Goal: Transaction & Acquisition: Purchase product/service

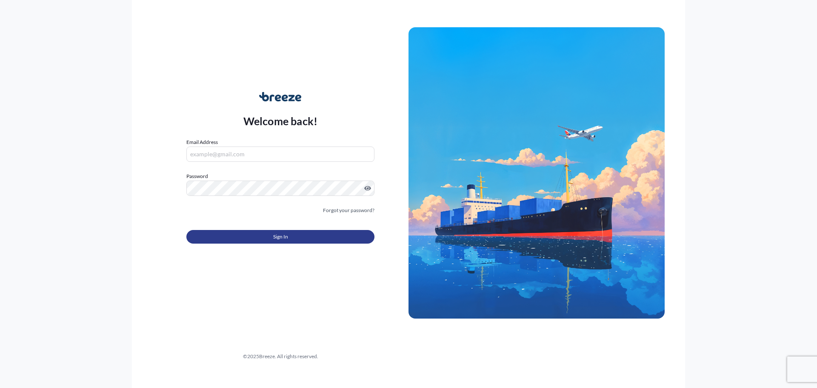
type input "[EMAIL_ADDRESS][DOMAIN_NAME]"
click at [266, 233] on button "Sign In" at bounding box center [280, 237] width 188 height 14
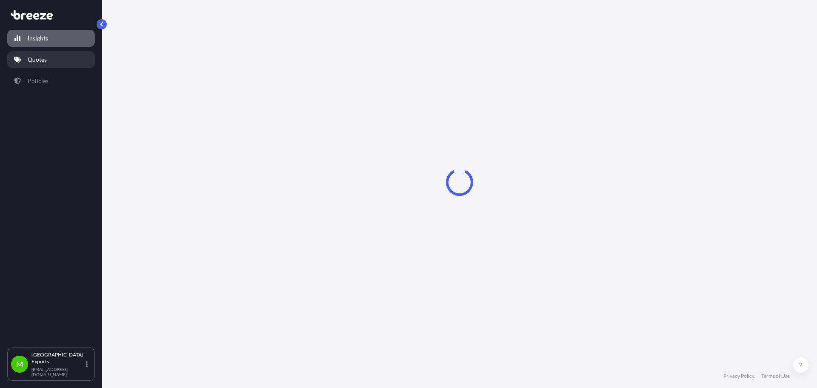
select select "2025"
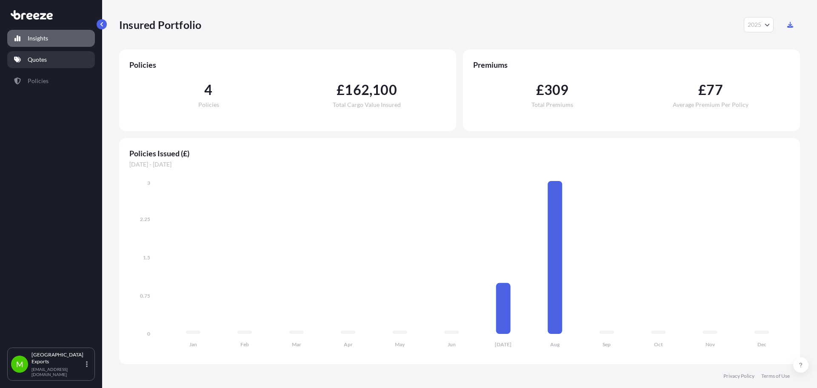
click at [50, 55] on link "Quotes" at bounding box center [51, 59] width 88 height 17
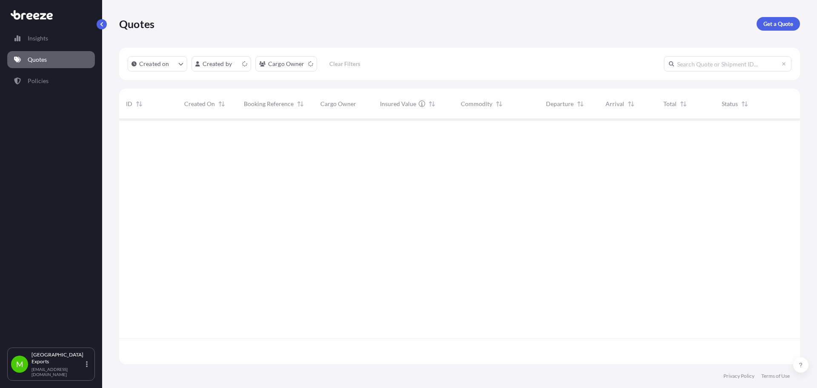
scroll to position [243, 675]
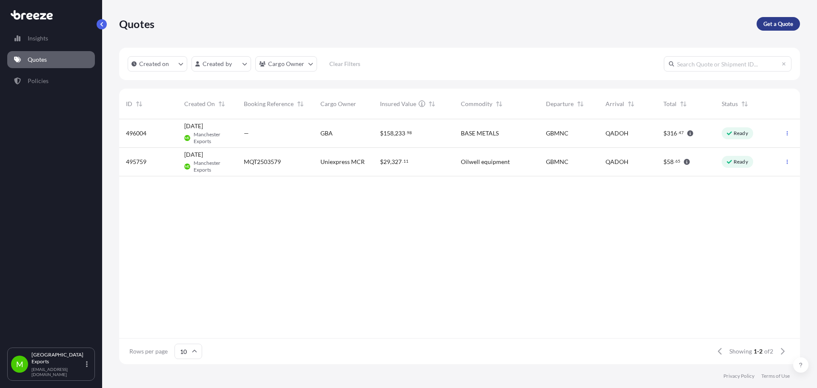
click at [790, 22] on p "Get a Quote" at bounding box center [779, 24] width 30 height 9
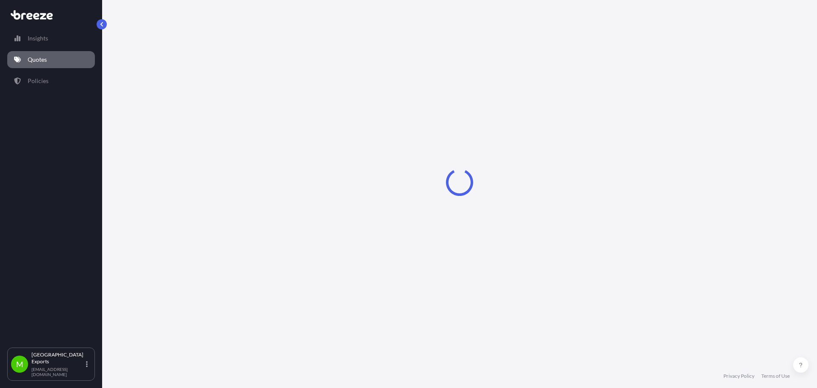
select select "Sea"
select select "1"
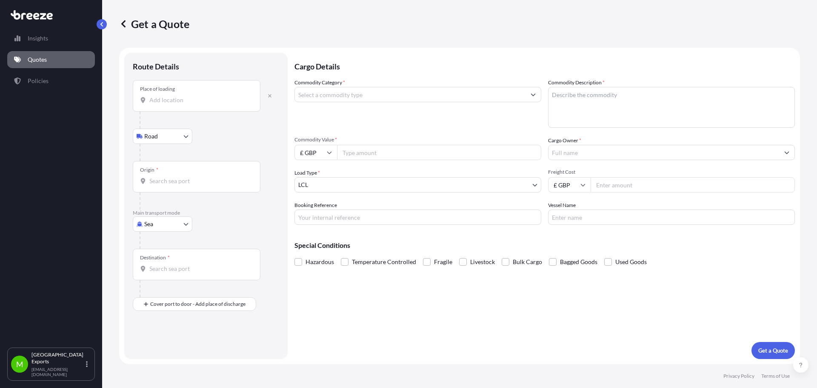
click at [177, 105] on div "Place of loading" at bounding box center [197, 95] width 128 height 31
click at [177, 104] on input "Place of loading" at bounding box center [199, 100] width 100 height 9
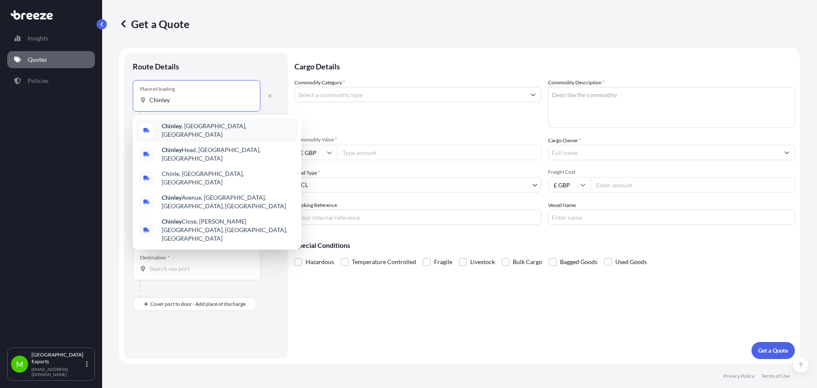
click at [199, 129] on span "Chinley , [GEOGRAPHIC_DATA], [GEOGRAPHIC_DATA]" at bounding box center [228, 130] width 133 height 17
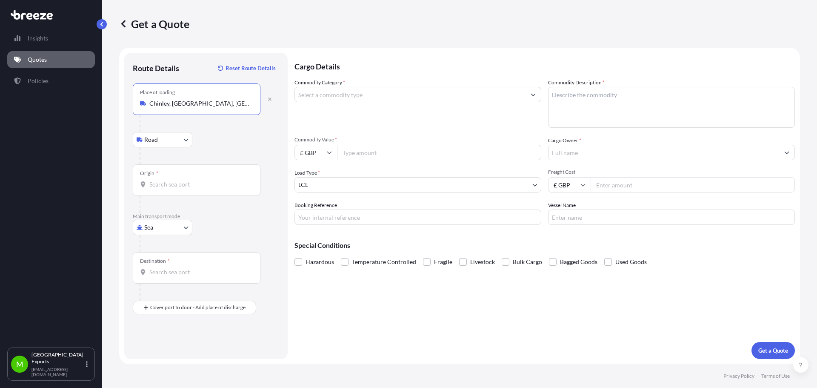
type input "Chinley, [GEOGRAPHIC_DATA], [GEOGRAPHIC_DATA]"
click at [165, 184] on input "Origin *" at bounding box center [199, 184] width 100 height 9
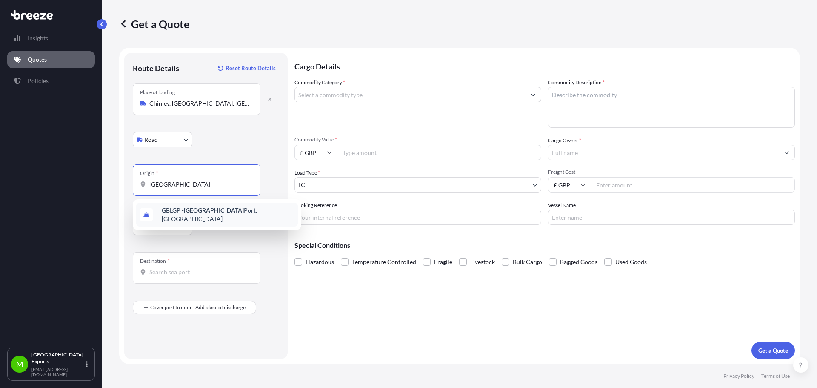
click at [228, 217] on span "GBLGP - [GEOGRAPHIC_DATA], [GEOGRAPHIC_DATA]" at bounding box center [228, 214] width 133 height 17
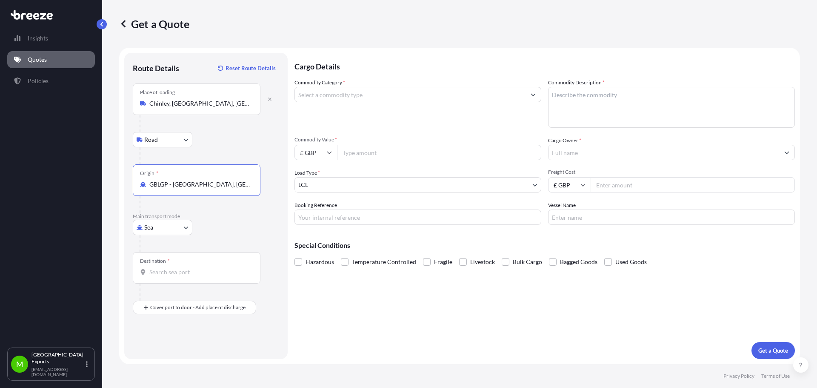
type input "GBLGP - [GEOGRAPHIC_DATA], [GEOGRAPHIC_DATA]"
click at [174, 269] on input "Destination *" at bounding box center [199, 272] width 100 height 9
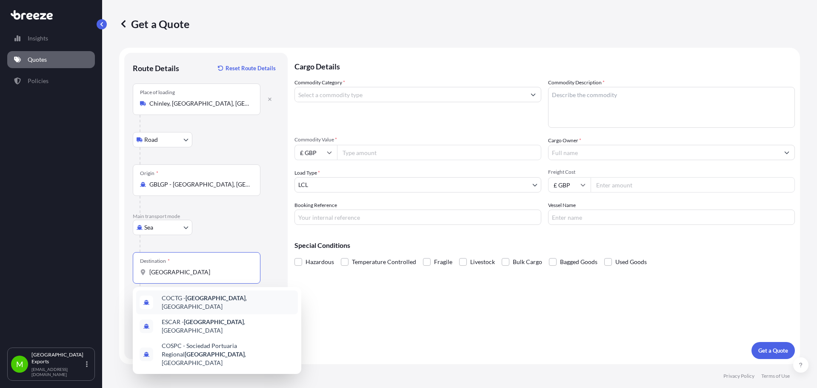
click at [218, 307] on div "COCTG - [GEOGRAPHIC_DATA] , [GEOGRAPHIC_DATA]" at bounding box center [217, 302] width 162 height 24
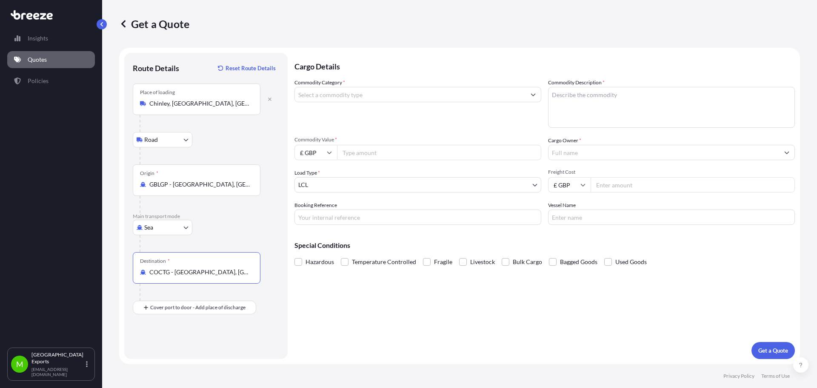
type input "COCTG - [GEOGRAPHIC_DATA], [GEOGRAPHIC_DATA]"
click at [326, 96] on input "Commodity Category *" at bounding box center [410, 94] width 231 height 15
type input "Plastic and Plastic Products"
click at [604, 120] on textarea "Commodity Description *" at bounding box center [671, 107] width 247 height 41
type textarea "PVC Compound"
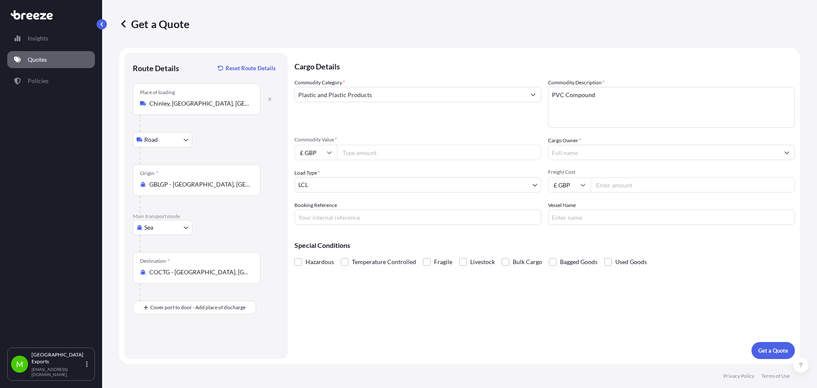
click at [365, 155] on input "Commodity Value *" at bounding box center [439, 152] width 204 height 15
type input "55"
click at [575, 147] on input "Cargo Owner *" at bounding box center [664, 152] width 231 height 15
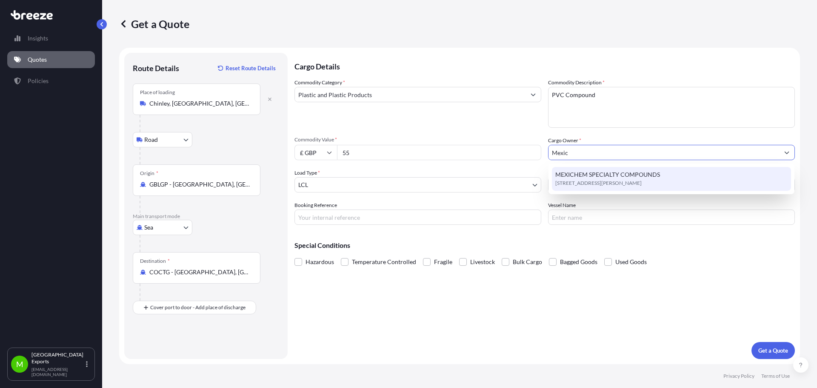
click at [596, 178] on span "MEXICHEM SPECIALTY COMPOUNDS" at bounding box center [607, 174] width 105 height 9
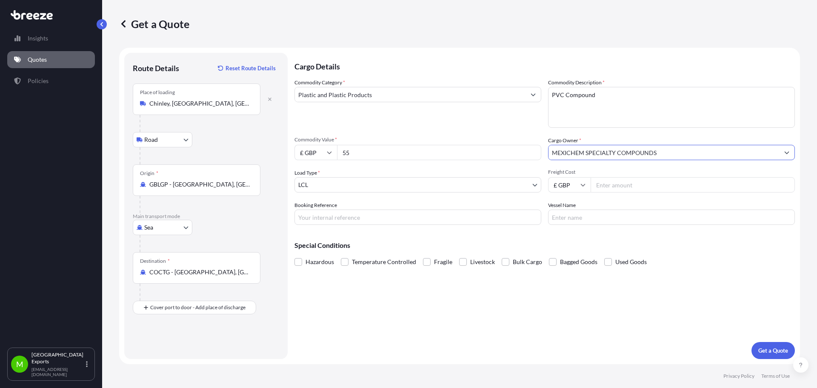
type input "MEXICHEM SPECIALTY COMPOUNDS"
click at [381, 182] on body "7 options available. 3 options available. 1 option available. Insights Quotes P…" at bounding box center [408, 194] width 817 height 388
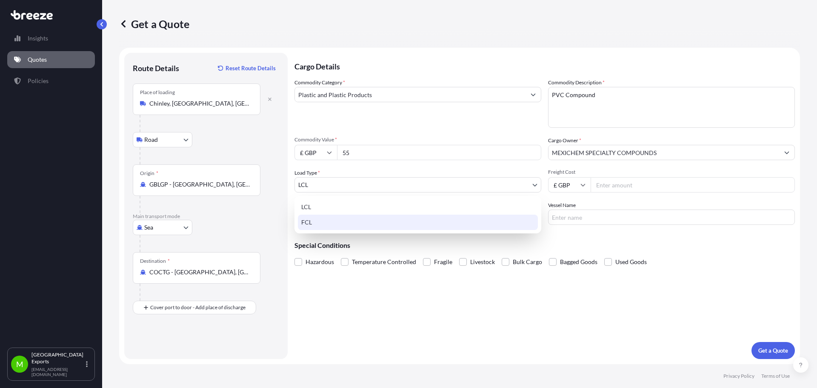
click at [330, 218] on div "FCL" at bounding box center [418, 221] width 240 height 15
select select "2"
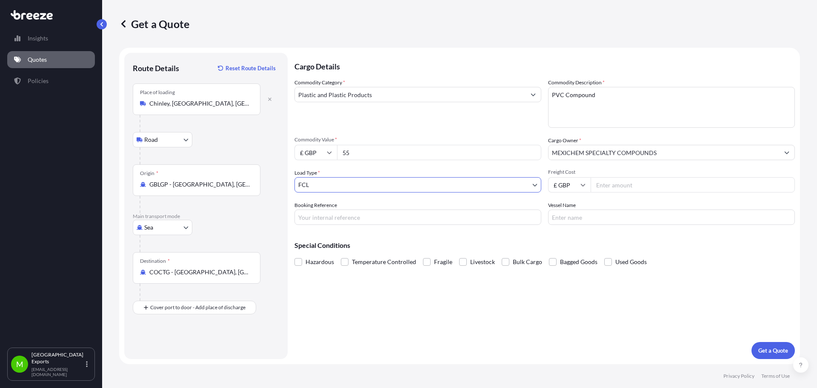
click at [619, 185] on input "Freight Cost" at bounding box center [693, 184] width 204 height 15
type input "2850"
click at [369, 219] on input "Booking Reference" at bounding box center [418, 216] width 247 height 15
type input "M"
click at [769, 348] on p "Get a Quote" at bounding box center [773, 350] width 30 height 9
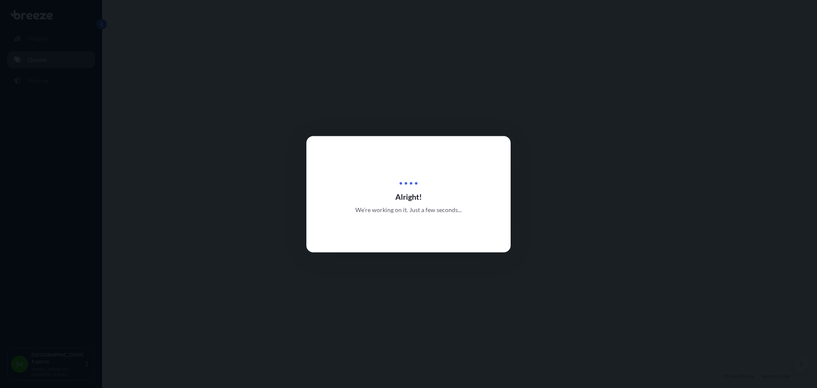
select select "Road"
select select "Sea"
select select "2"
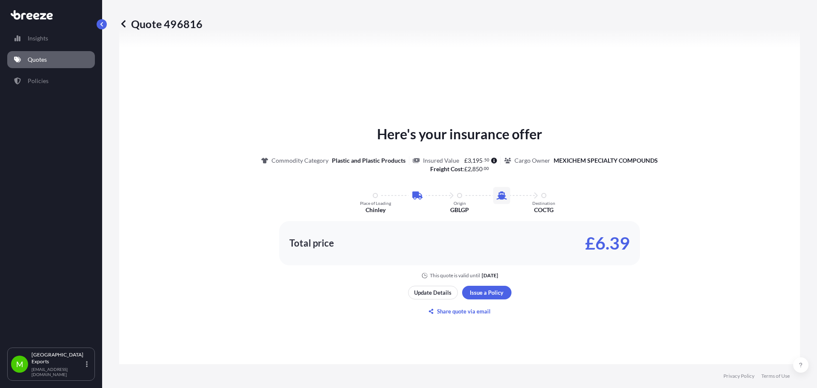
scroll to position [375, 0]
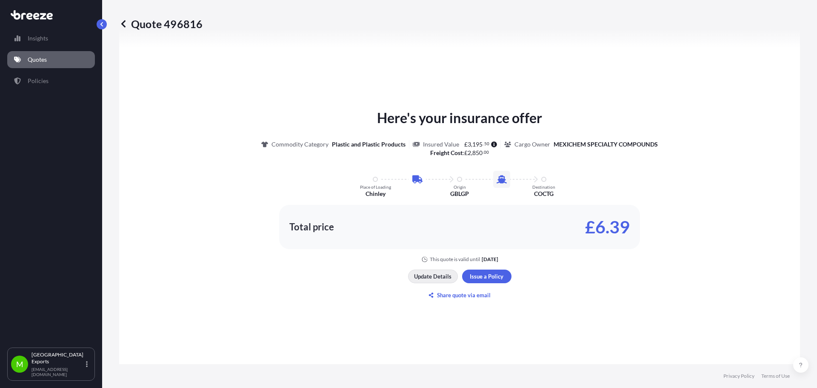
click at [429, 280] on p "Update Details" at bounding box center [432, 276] width 37 height 9
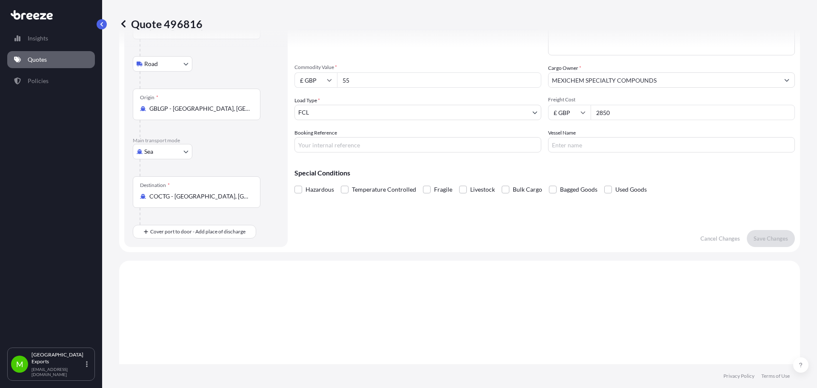
scroll to position [14, 0]
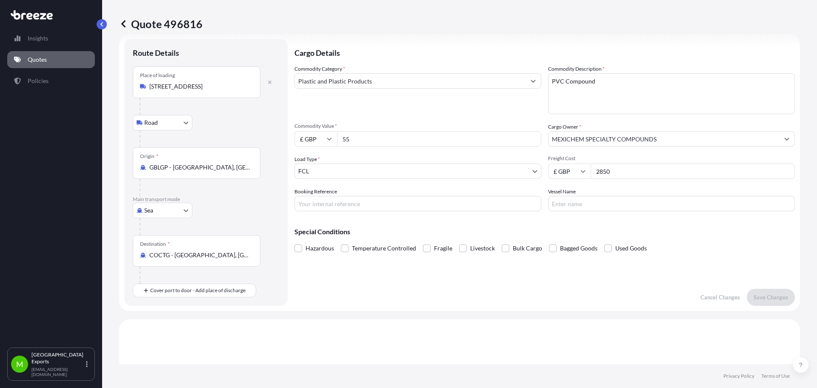
click at [363, 140] on input "55" at bounding box center [439, 138] width 204 height 15
type input "55000"
click at [758, 295] on p "Save Changes" at bounding box center [771, 297] width 34 height 9
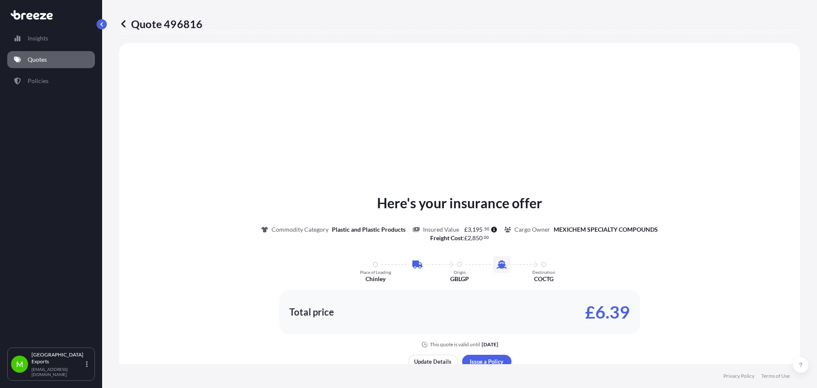
select select "Road"
select select "Sea"
select select "2"
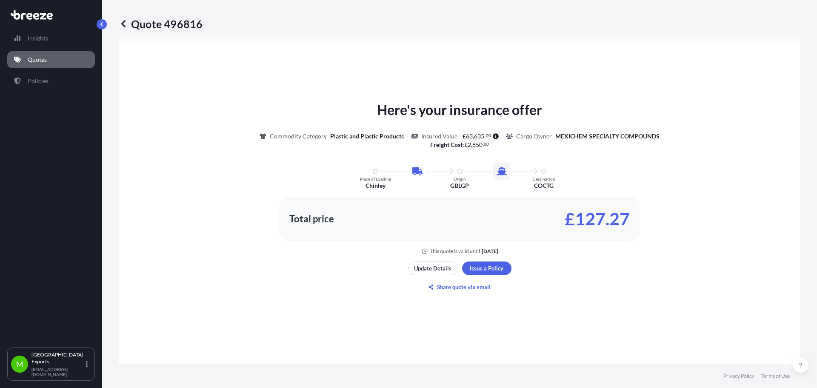
scroll to position [383, 0]
